Goal: Transaction & Acquisition: Book appointment/travel/reservation

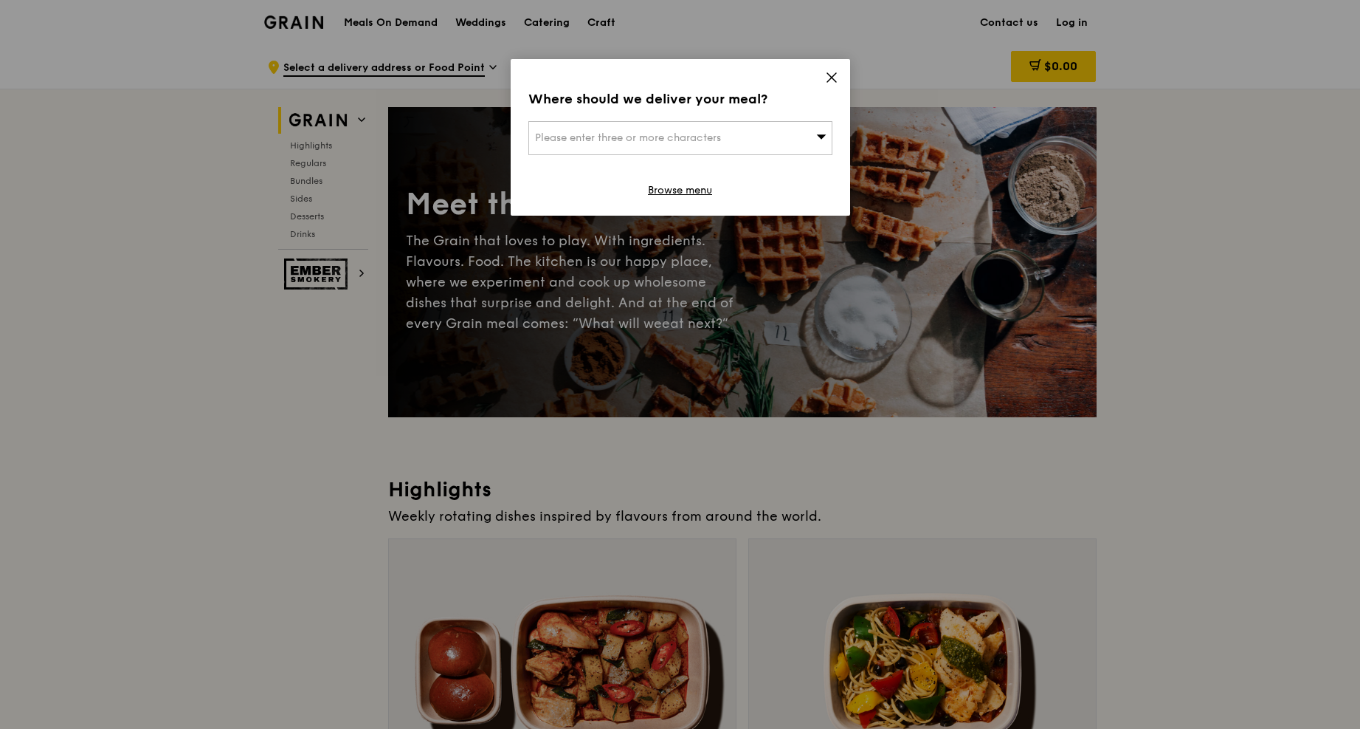
click at [830, 77] on icon at bounding box center [831, 77] width 9 height 9
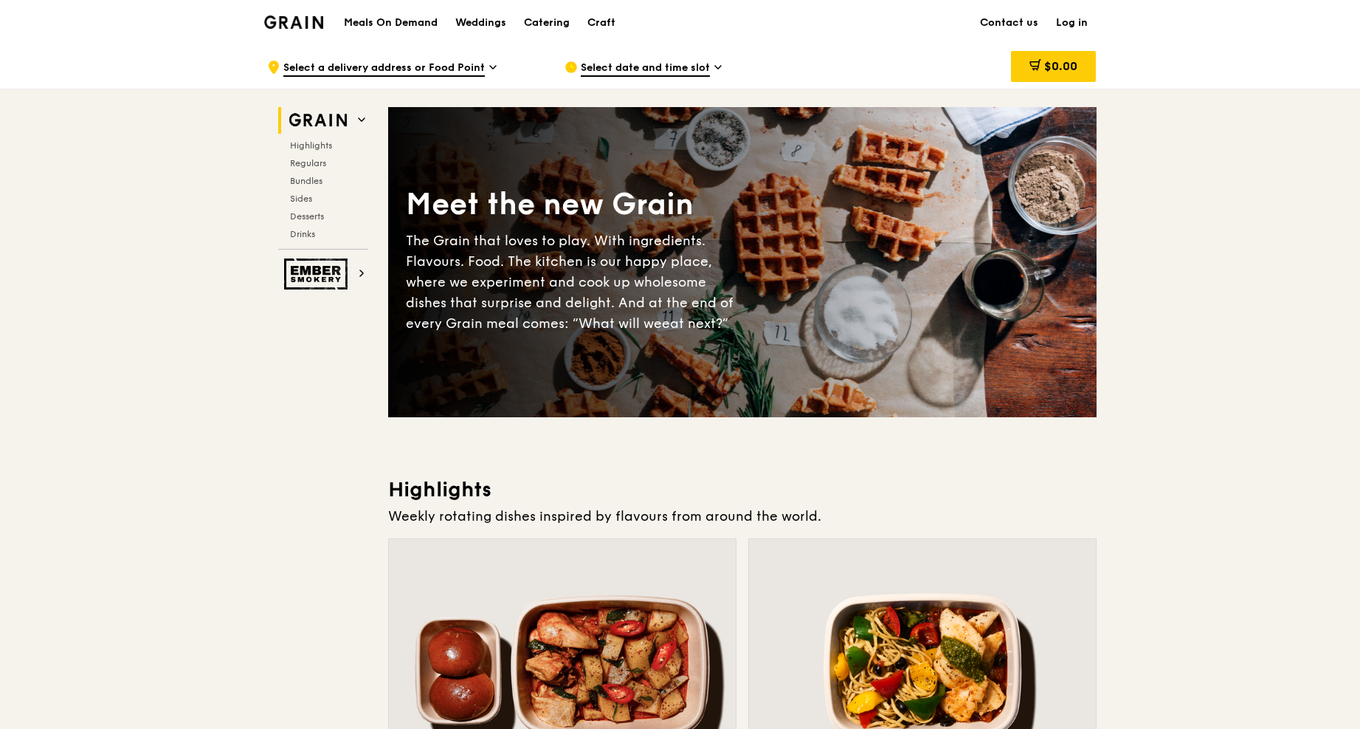
click at [365, 27] on h1 "Meals On Demand" at bounding box center [391, 23] width 94 height 15
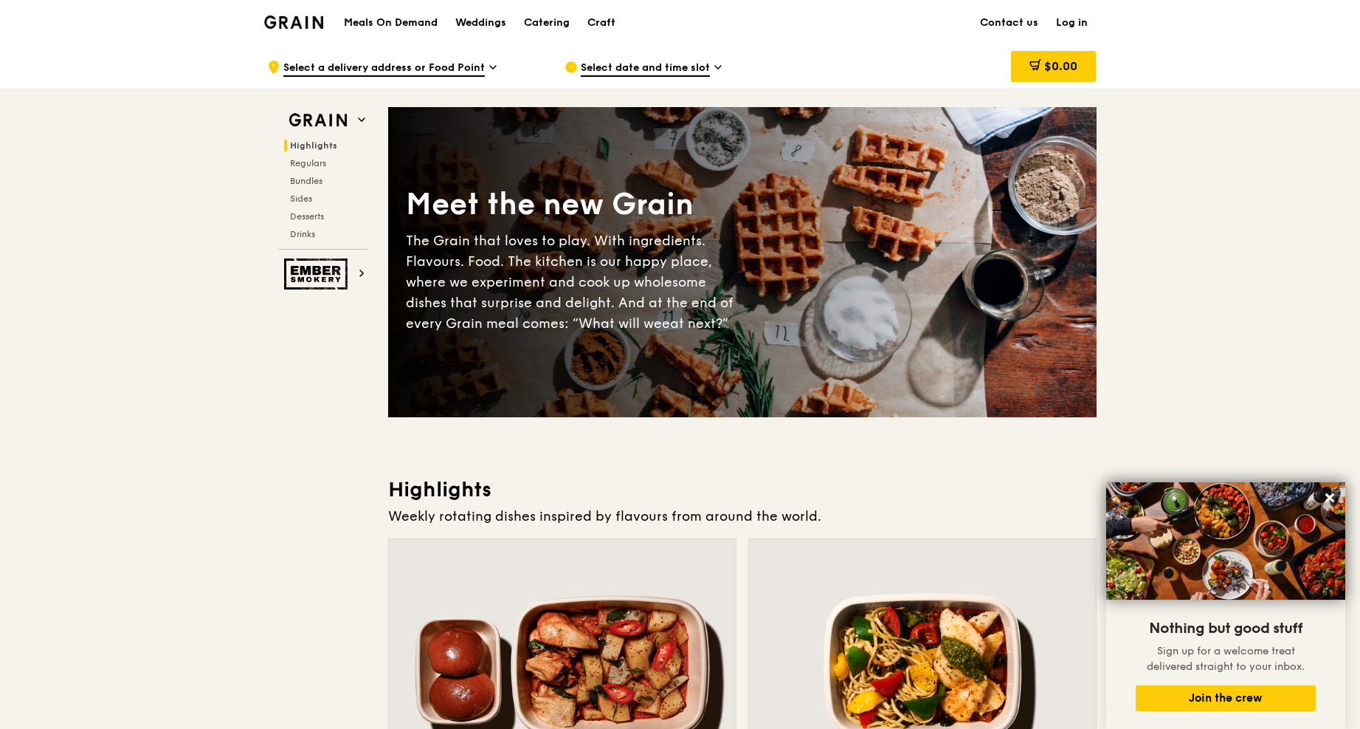
click at [423, 20] on h1 "Meals On Demand" at bounding box center [391, 23] width 94 height 15
click at [531, 25] on div "Catering" at bounding box center [547, 23] width 46 height 44
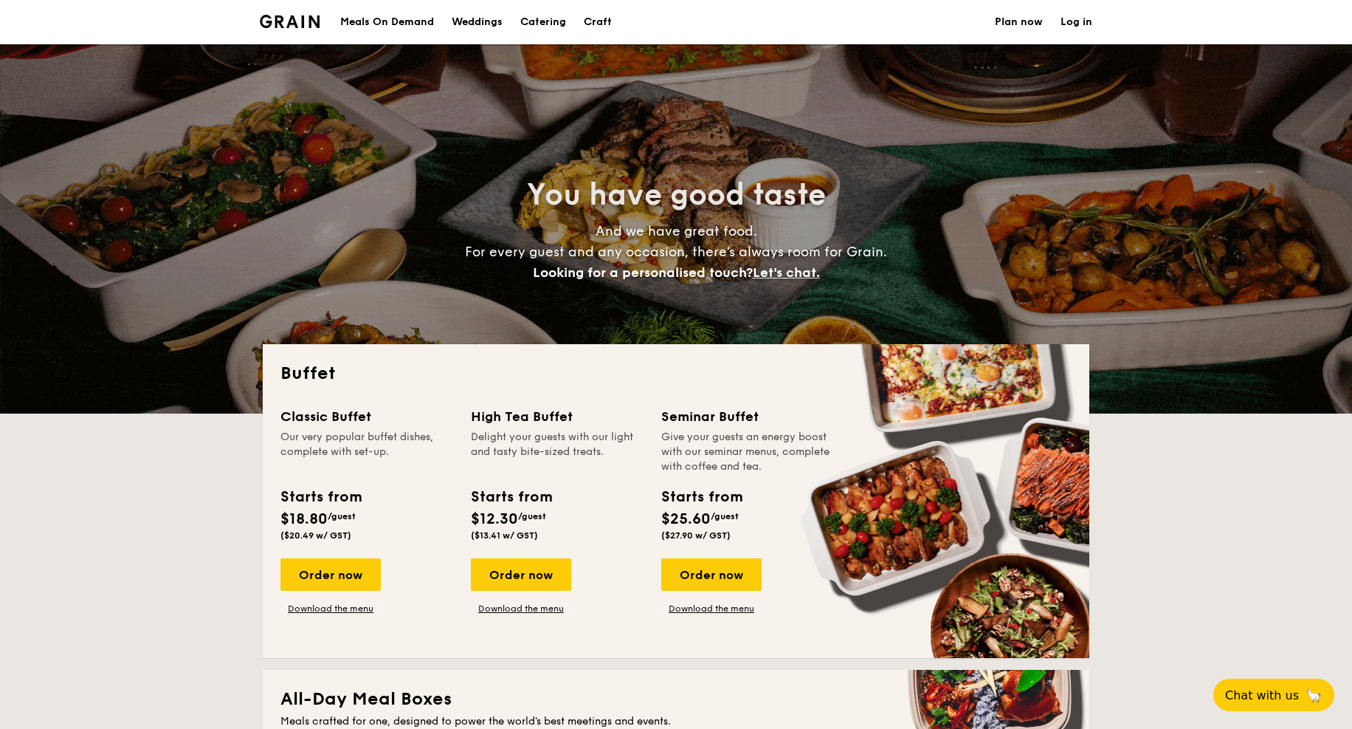
select select
click at [531, 25] on h1 "Catering" at bounding box center [543, 22] width 46 height 44
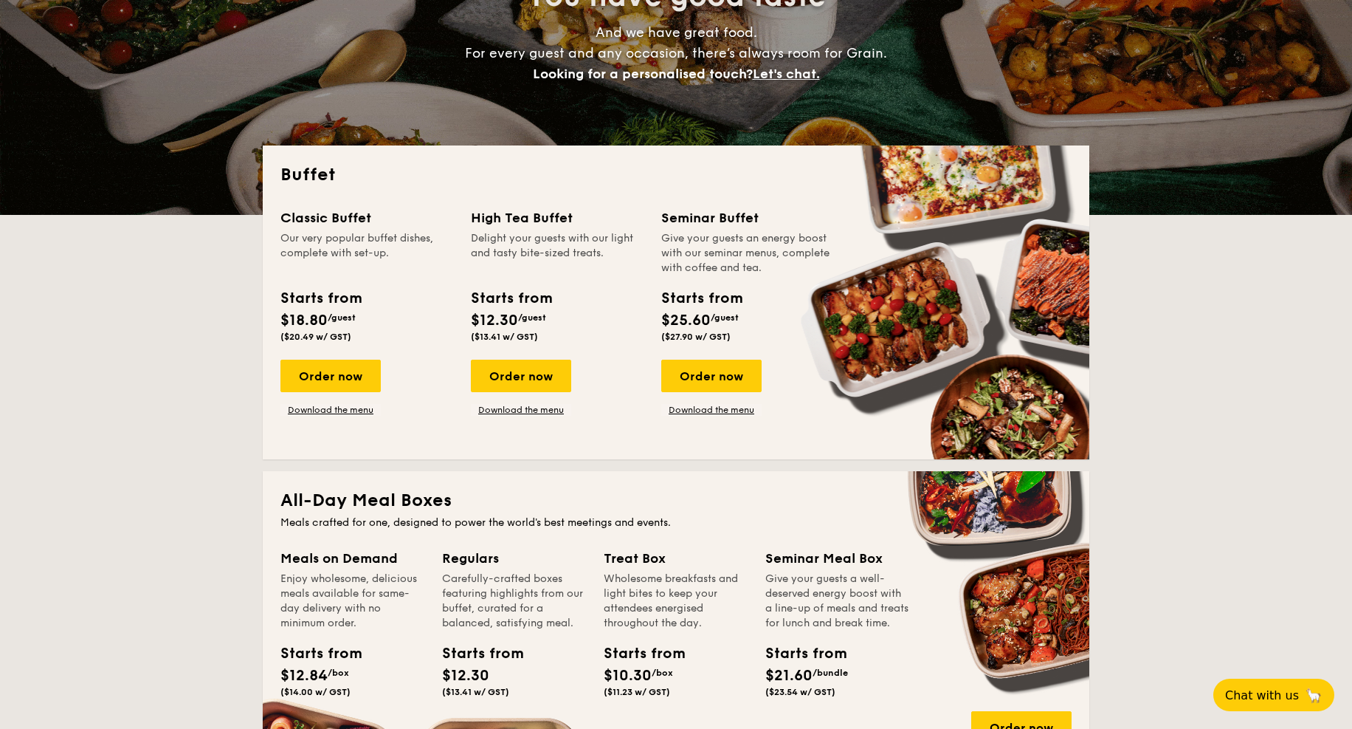
scroll to position [199, 0]
